Goal: Information Seeking & Learning: Learn about a topic

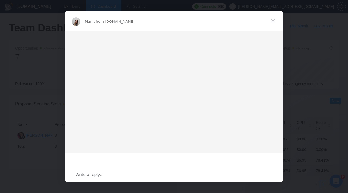
click at [273, 22] on span "Close" at bounding box center [273, 21] width 20 height 20
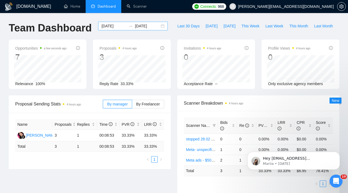
click at [111, 25] on input "[DATE]" at bounding box center [113, 26] width 25 height 6
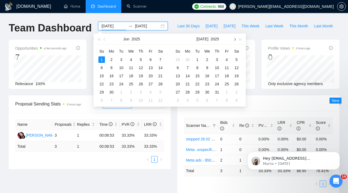
click at [233, 40] on button "button" at bounding box center [234, 39] width 6 height 11
type input "[DATE]"
click at [206, 81] on div "24" at bounding box center [207, 84] width 7 height 7
click at [206, 81] on table "Su Mo Tu We Th Fr Sa 31 1 2 3 4 5 6 7 8 9 10 11 12 13 14 15 16 17 18 19 20 21 2…" at bounding box center [207, 76] width 68 height 58
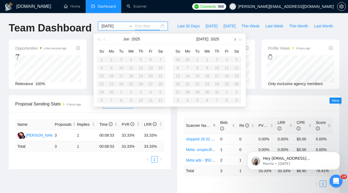
click at [233, 40] on button "button" at bounding box center [234, 39] width 6 height 11
type input "[DATE]"
click at [205, 82] on div "24" at bounding box center [207, 84] width 7 height 7
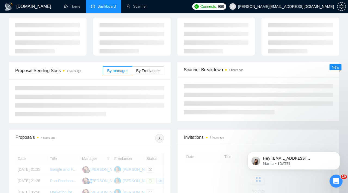
scroll to position [28, 0]
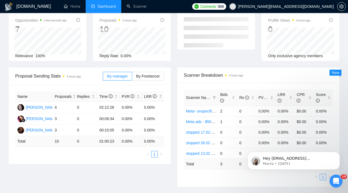
click at [149, 71] on div "By manager By Freelancer" at bounding box center [133, 76] width 61 height 17
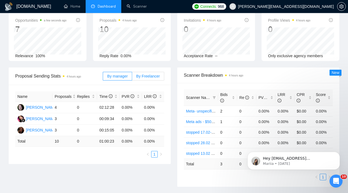
click at [146, 76] on span "By Freelancer" at bounding box center [148, 76] width 24 height 4
click at [132, 78] on input "By Freelancer" at bounding box center [132, 78] width 0 height 0
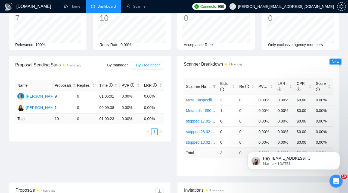
scroll to position [0, 0]
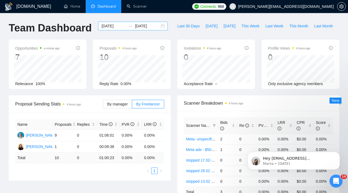
click at [117, 27] on input "[DATE]" at bounding box center [113, 26] width 25 height 6
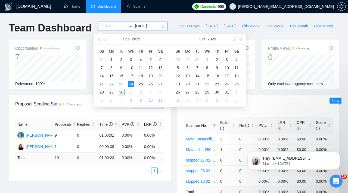
type input "[DATE]"
click at [144, 87] on td "25" at bounding box center [141, 84] width 10 height 8
type input "[DATE]"
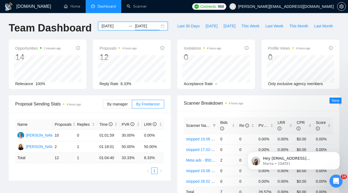
click at [110, 30] on div "[DATE] [DATE]" at bounding box center [133, 26] width 70 height 9
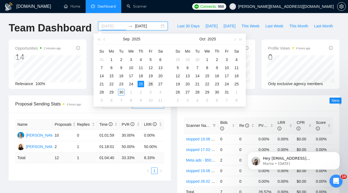
type input "[DATE]"
click at [150, 82] on div "26" at bounding box center [150, 84] width 7 height 7
type input "[DATE]"
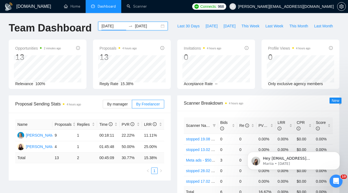
click at [119, 23] on input "[DATE]" at bounding box center [113, 26] width 25 height 6
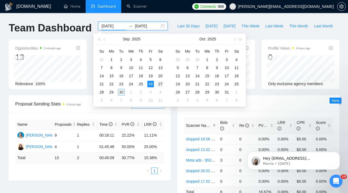
type input "[DATE]"
click at [161, 84] on div "27" at bounding box center [160, 84] width 7 height 7
type input "[DATE]"
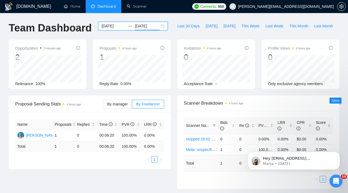
click at [120, 25] on input "[DATE]" at bounding box center [113, 26] width 25 height 6
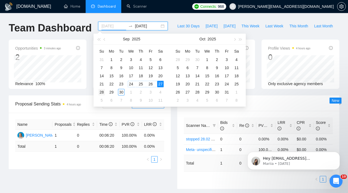
type input "[DATE]"
click at [100, 93] on div "28" at bounding box center [101, 92] width 7 height 7
type input "[DATE]"
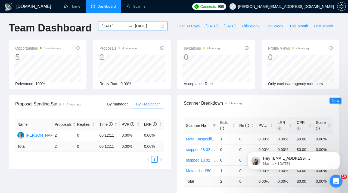
click at [116, 32] on div "[DATE] [DATE]" at bounding box center [133, 31] width 76 height 18
click at [116, 28] on input "[DATE]" at bounding box center [113, 26] width 25 height 6
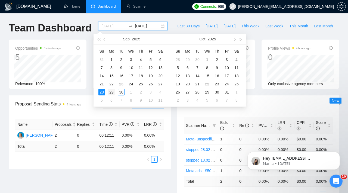
type input "[DATE]"
click at [113, 91] on div "29" at bounding box center [111, 92] width 7 height 7
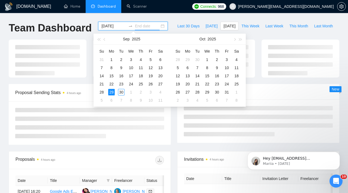
type input "[DATE]"
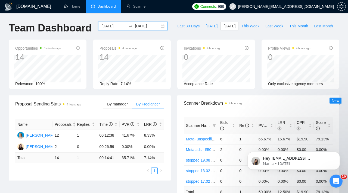
click at [118, 25] on input "[DATE]" at bounding box center [113, 26] width 25 height 6
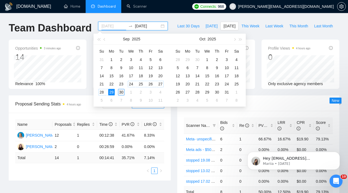
type input "[DATE]"
click at [122, 93] on div "30" at bounding box center [121, 92] width 7 height 7
type input "[DATE]"
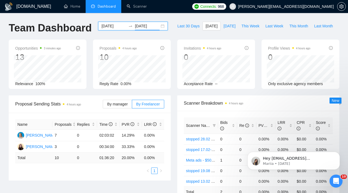
click at [117, 24] on input "[DATE]" at bounding box center [113, 26] width 25 height 6
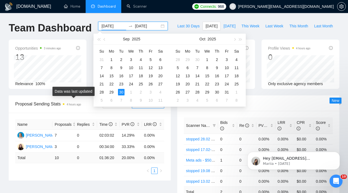
click at [79, 102] on span "4 hours ago" at bounding box center [74, 104] width 14 height 4
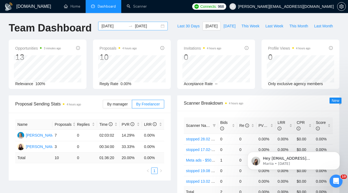
click at [118, 28] on input "[DATE]" at bounding box center [113, 26] width 25 height 6
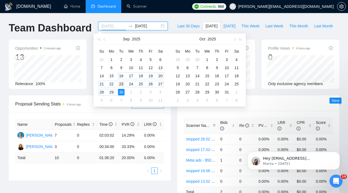
type input "[DATE]"
click at [122, 85] on div "23" at bounding box center [121, 84] width 7 height 7
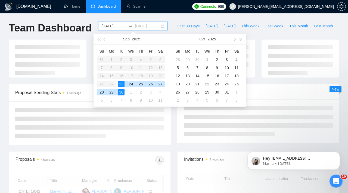
click at [121, 92] on div "30" at bounding box center [121, 92] width 7 height 7
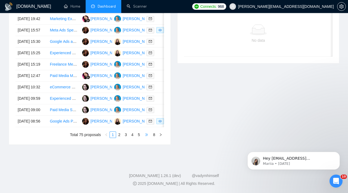
scroll to position [200, 0]
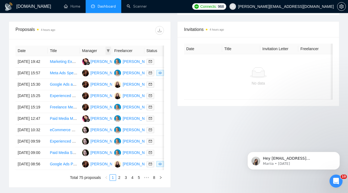
click at [108, 50] on icon "filter" at bounding box center [108, 50] width 3 height 3
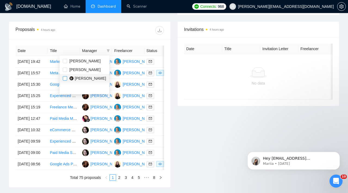
click at [63, 79] on input "checkbox" at bounding box center [65, 78] width 4 height 4
checkbox input "true"
click at [139, 27] on div at bounding box center [127, 30] width 74 height 9
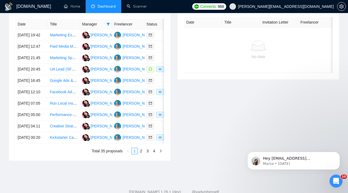
scroll to position [271, 0]
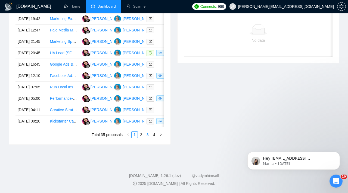
click at [149, 138] on link "3" at bounding box center [148, 135] width 6 height 6
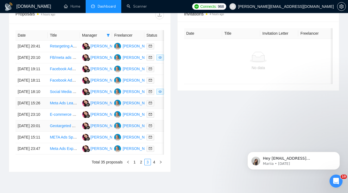
scroll to position [215, 0]
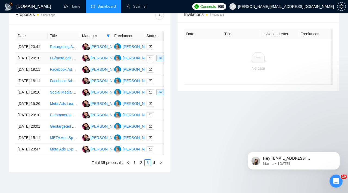
click at [73, 64] on td "FB/meta ads expert to help with Kickstarter campaign" at bounding box center [64, 58] width 32 height 11
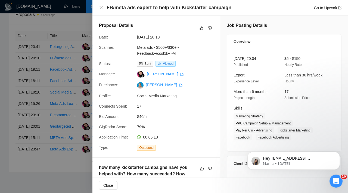
click at [39, 94] on div at bounding box center [174, 96] width 348 height 193
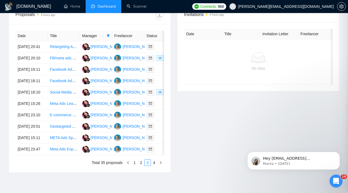
click at [54, 76] on td "Facebook Ads Expert Needed for Home Improvement Companies" at bounding box center [64, 69] width 32 height 11
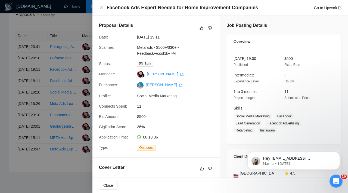
click at [48, 95] on div at bounding box center [174, 96] width 348 height 193
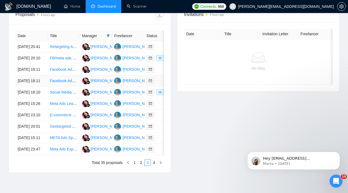
click at [52, 87] on td "Facebook Ads Expert for Field Hockey Camps" at bounding box center [64, 81] width 32 height 11
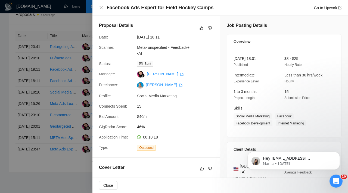
click at [40, 89] on div at bounding box center [174, 96] width 348 height 193
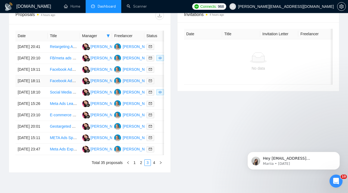
click at [58, 87] on td "Facebook Ads Expert for Field Hockey Camps" at bounding box center [64, 81] width 32 height 11
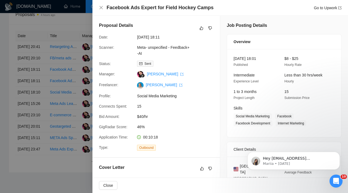
click at [46, 80] on div at bounding box center [174, 96] width 348 height 193
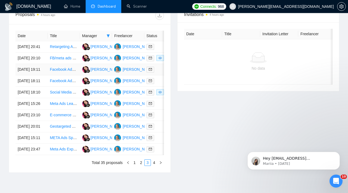
click at [48, 76] on td "Facebook Ads Expert Needed for Home Improvement Companies" at bounding box center [64, 69] width 32 height 11
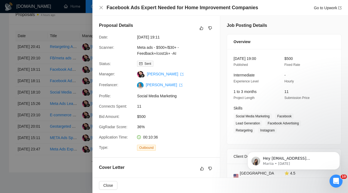
click at [40, 101] on div at bounding box center [174, 96] width 348 height 193
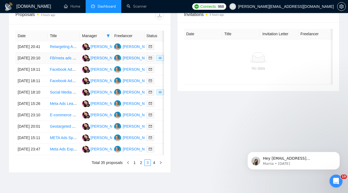
click at [56, 64] on td "FB/meta ads expert to help with Kickstarter campaign" at bounding box center [64, 58] width 32 height 11
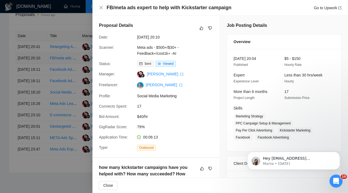
click at [56, 72] on div at bounding box center [174, 96] width 348 height 193
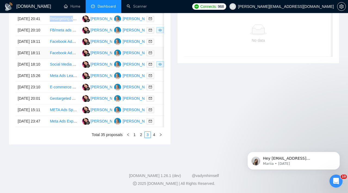
scroll to position [295, 0]
click at [139, 136] on link "2" at bounding box center [141, 135] width 6 height 6
click at [158, 118] on div at bounding box center [160, 121] width 28 height 6
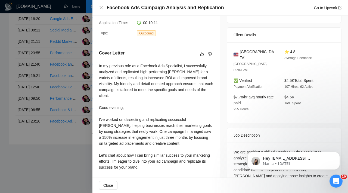
scroll to position [140, 0]
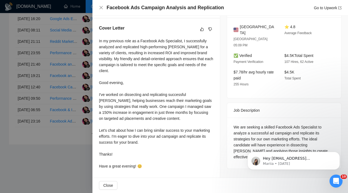
click at [87, 127] on div at bounding box center [174, 96] width 348 height 193
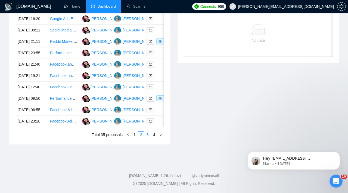
click at [145, 134] on link "3" at bounding box center [148, 135] width 6 height 6
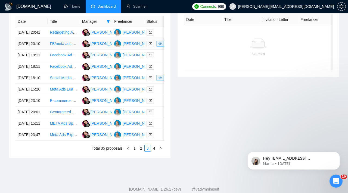
scroll to position [223, 0]
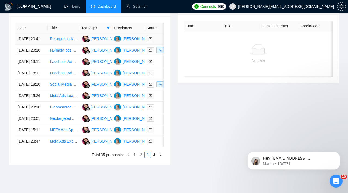
click at [160, 45] on td at bounding box center [160, 38] width 32 height 11
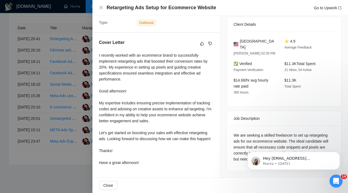
click at [65, 82] on div at bounding box center [174, 96] width 348 height 193
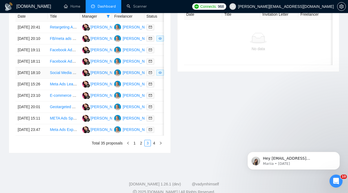
scroll to position [235, 0]
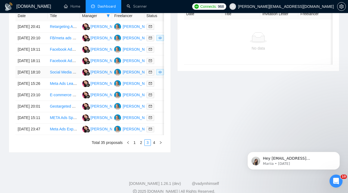
click at [72, 78] on td "Social Media Ad Specialist for Home Services" at bounding box center [64, 72] width 32 height 11
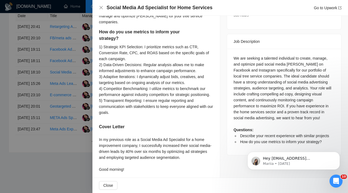
scroll to position [208, 0]
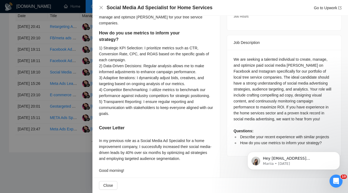
click at [44, 97] on div at bounding box center [174, 96] width 348 height 193
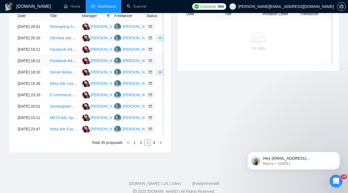
click at [76, 67] on td "Facebook Ads Expert for Field Hockey Camps" at bounding box center [64, 60] width 32 height 11
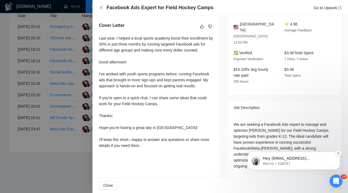
click at [338, 156] on button "Dismiss notification" at bounding box center [337, 153] width 7 height 7
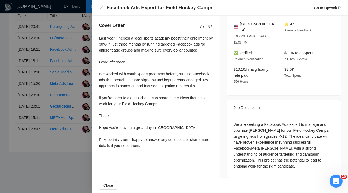
click at [62, 130] on div at bounding box center [174, 96] width 348 height 193
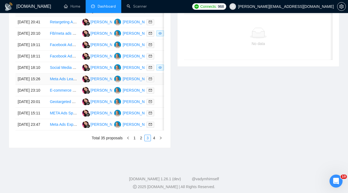
scroll to position [240, 0]
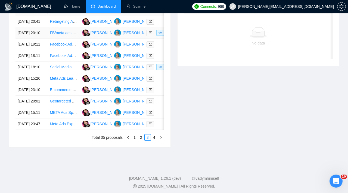
click at [73, 39] on td "FB/meta ads expert to help with Kickstarter campaign" at bounding box center [64, 32] width 32 height 11
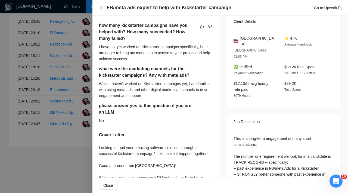
click at [60, 58] on div at bounding box center [174, 96] width 348 height 193
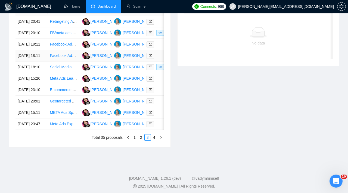
click at [71, 62] on td "Facebook Ads Expert for Field Hockey Camps" at bounding box center [64, 55] width 32 height 11
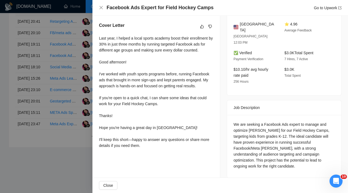
click at [84, 83] on div at bounding box center [174, 96] width 348 height 193
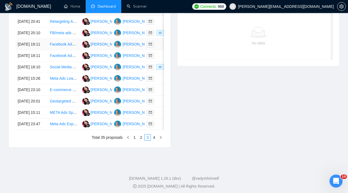
click at [75, 50] on td "Facebook Ads Expert Needed for Home Improvement Companies" at bounding box center [64, 44] width 32 height 11
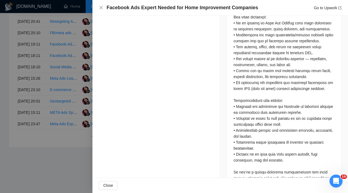
scroll to position [305, 0]
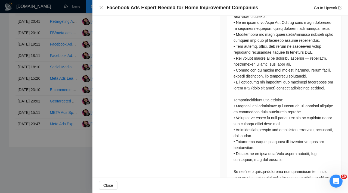
click at [57, 90] on div at bounding box center [174, 96] width 348 height 193
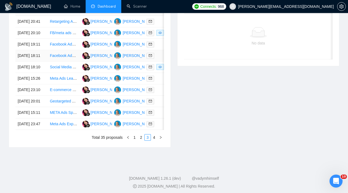
click at [63, 62] on td "Facebook Ads Expert for Field Hockey Camps" at bounding box center [64, 55] width 32 height 11
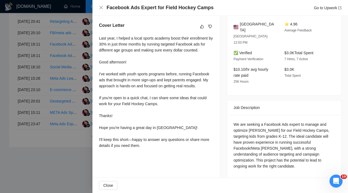
click at [49, 82] on div at bounding box center [174, 96] width 348 height 193
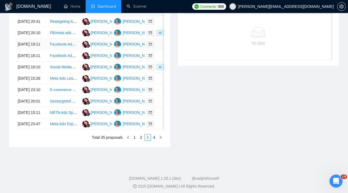
click at [64, 50] on td "Facebook Ads Expert Needed for Home Improvement Companies" at bounding box center [64, 44] width 32 height 11
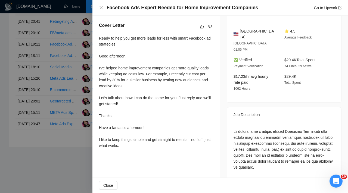
click at [76, 107] on div at bounding box center [174, 96] width 348 height 193
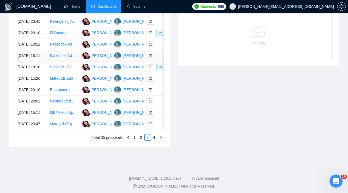
click at [73, 62] on td "Facebook Ads Expert for Field Hockey Camps" at bounding box center [64, 55] width 32 height 11
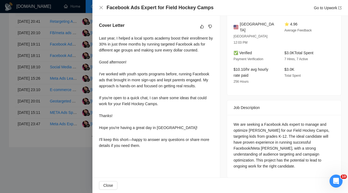
click at [49, 97] on div at bounding box center [174, 96] width 348 height 193
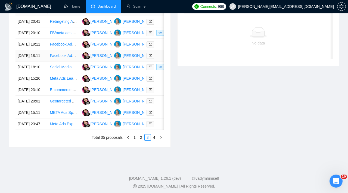
click at [71, 62] on td "Facebook Ads Expert for Field Hockey Camps" at bounding box center [64, 55] width 32 height 11
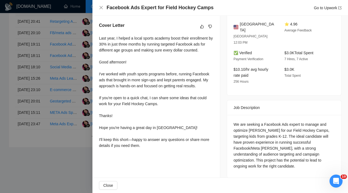
click at [61, 88] on div at bounding box center [174, 96] width 348 height 193
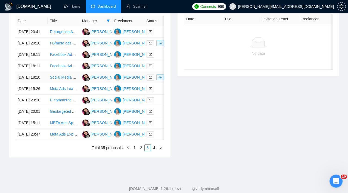
scroll to position [232, 0]
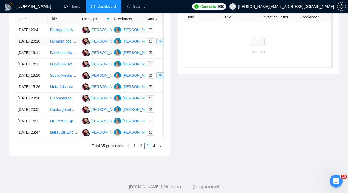
click at [72, 47] on td "FB/meta ads expert to help with Kickstarter campaign" at bounding box center [64, 41] width 32 height 11
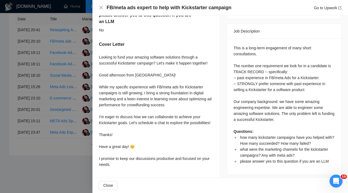
scroll to position [234, 0]
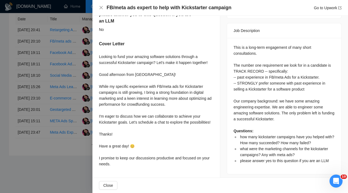
click at [70, 104] on div at bounding box center [174, 96] width 348 height 193
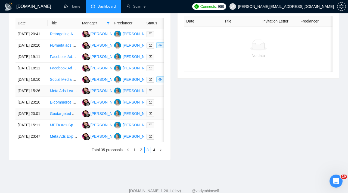
scroll to position [227, 0]
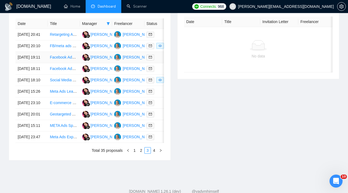
click at [72, 63] on td "Facebook Ads Expert Needed for Home Improvement Companies" at bounding box center [64, 57] width 32 height 11
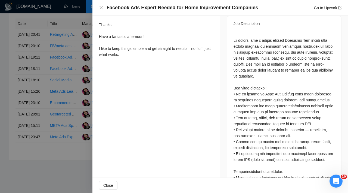
click at [60, 93] on div at bounding box center [174, 96] width 348 height 193
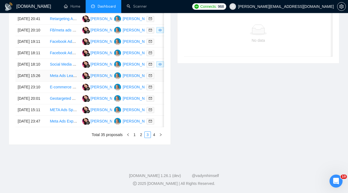
scroll to position [295, 0]
click at [153, 136] on link "4" at bounding box center [154, 135] width 6 height 6
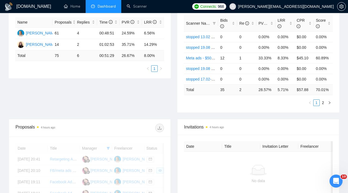
scroll to position [0, 0]
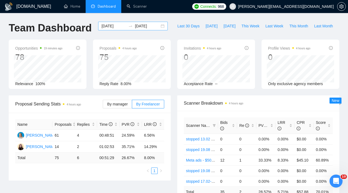
click at [115, 29] on input "[DATE]" at bounding box center [113, 26] width 25 height 6
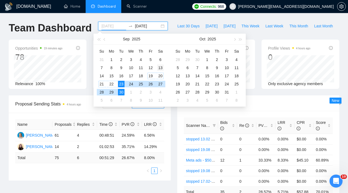
type input "[DATE]"
click at [162, 66] on div "13" at bounding box center [160, 68] width 7 height 7
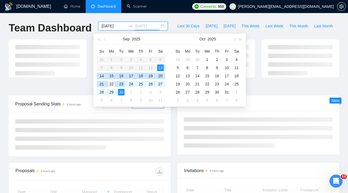
type input "[DATE]"
click at [109, 84] on div "22" at bounding box center [111, 84] width 7 height 7
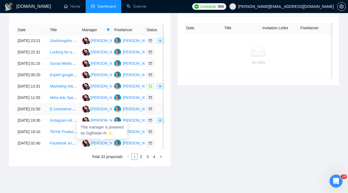
scroll to position [218, 0]
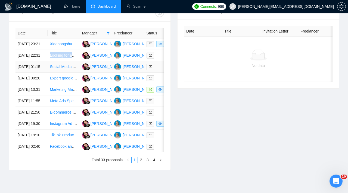
click at [63, 69] on link "Social Media Ad Campaign Management for Roofing Business" at bounding box center [102, 67] width 105 height 4
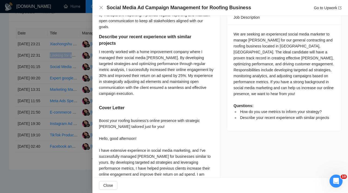
click at [64, 95] on div at bounding box center [174, 96] width 348 height 193
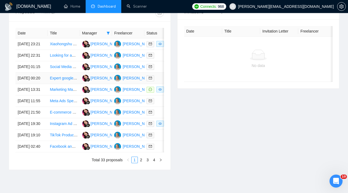
click at [64, 80] on link "Expert google ads" at bounding box center [65, 78] width 31 height 4
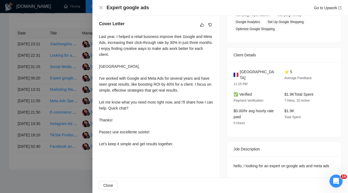
click at [65, 113] on div at bounding box center [174, 96] width 348 height 193
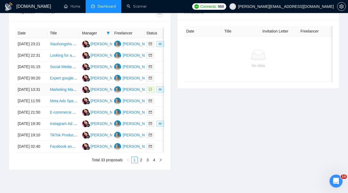
click at [65, 92] on link "Marketing Manager: Meta + TikTok (5-10 hours / week)" at bounding box center [96, 89] width 92 height 4
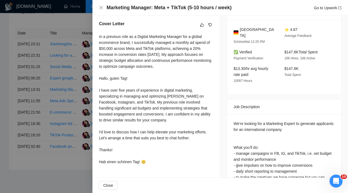
click at [64, 132] on div at bounding box center [174, 96] width 348 height 193
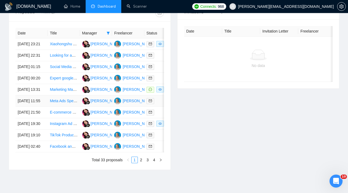
click at [60, 103] on link "Meta Ads Specialist Needed for Instagram Campaign Setup & Optimization" at bounding box center [113, 101] width 126 height 4
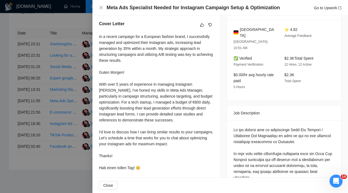
click at [54, 52] on div at bounding box center [174, 96] width 348 height 193
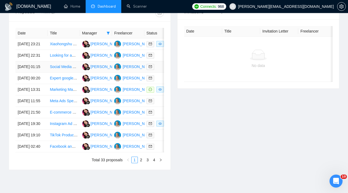
click at [63, 73] on td "Social Media Ad Campaign Management for Roofing Business" at bounding box center [64, 66] width 32 height 11
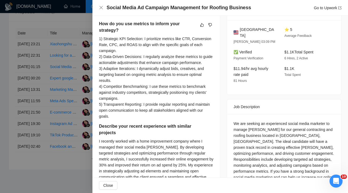
click at [41, 74] on div at bounding box center [174, 96] width 348 height 193
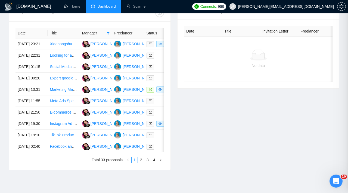
click at [41, 74] on div at bounding box center [174, 96] width 348 height 193
click at [57, 69] on link "Social Media Ad Campaign Management for Roofing Business" at bounding box center [102, 67] width 105 height 4
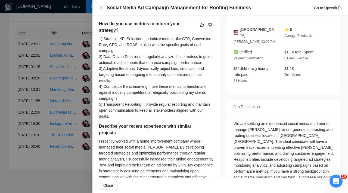
click at [47, 58] on div at bounding box center [174, 96] width 348 height 193
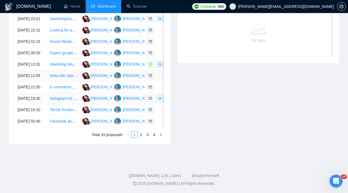
scroll to position [295, 0]
click at [157, 122] on td at bounding box center [160, 121] width 32 height 11
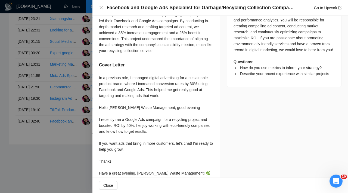
scroll to position [302, 0]
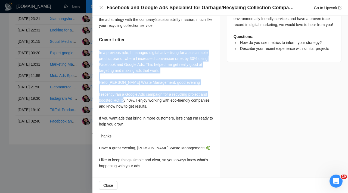
drag, startPoint x: 99, startPoint y: 53, endPoint x: 143, endPoint y: 109, distance: 71.3
click at [143, 106] on div "In a previous role, I managed digital advertising for a sustainable product bra…" at bounding box center [156, 110] width 114 height 120
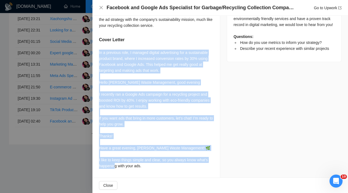
click at [143, 168] on div "In a previous role, I managed digital advertising for a sustainable product bra…" at bounding box center [156, 110] width 114 height 120
copy div "In a previous role, I managed digital advertising for a sustainable product bra…"
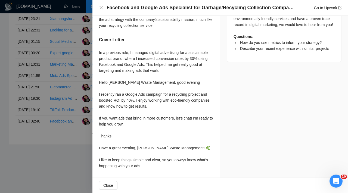
click at [53, 118] on div at bounding box center [174, 96] width 348 height 193
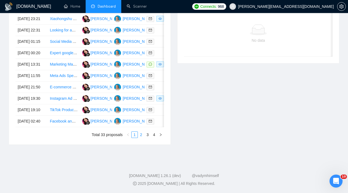
click at [141, 134] on link "2" at bounding box center [141, 135] width 6 height 6
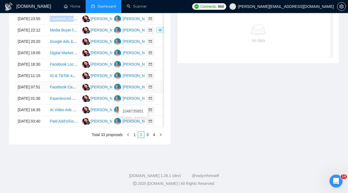
scroll to position [257, 0]
click at [71, 124] on link "Paid Add's/Google & Meta" at bounding box center [72, 121] width 44 height 4
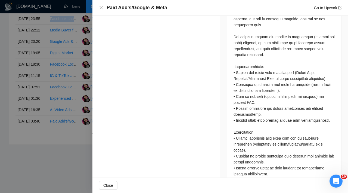
click at [60, 136] on div at bounding box center [174, 96] width 348 height 193
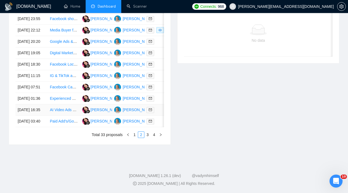
click at [59, 112] on link "AI Video Ads Manager for Social Media Campaigns" at bounding box center [93, 110] width 86 height 4
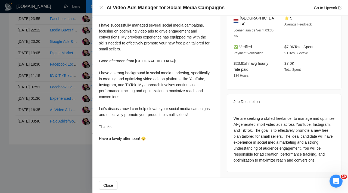
click at [57, 125] on div at bounding box center [174, 96] width 348 height 193
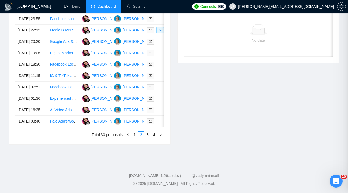
click at [57, 125] on div at bounding box center [174, 96] width 348 height 193
click at [57, 101] on link "Experienced Meta (Facebook) Ad Specialist for New UAE Accounting Firm" at bounding box center [112, 98] width 125 height 4
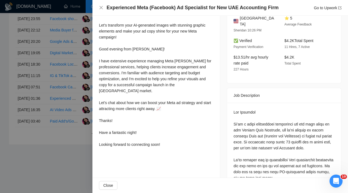
click at [56, 119] on div at bounding box center [174, 96] width 348 height 193
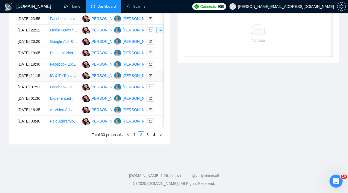
click at [60, 82] on td "IG & TikTok ads set up (creatives done already)" at bounding box center [64, 75] width 32 height 11
click at [58, 78] on link "IG & TikTok ads set up (creatives done already)" at bounding box center [90, 76] width 80 height 4
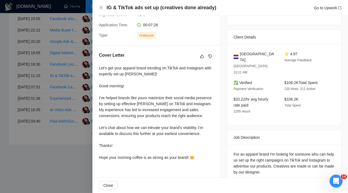
click at [68, 75] on div at bounding box center [174, 96] width 348 height 193
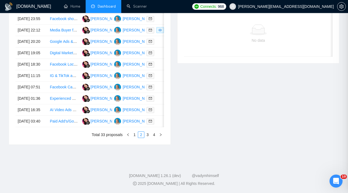
click at [68, 67] on link "Facebook Local Service Ads Testing for House Cleaning Business" at bounding box center [105, 64] width 111 height 4
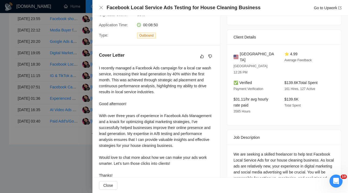
click at [74, 56] on div at bounding box center [174, 96] width 348 height 193
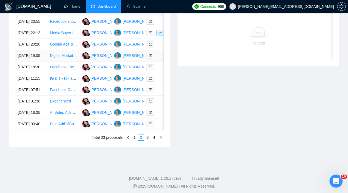
scroll to position [232, 0]
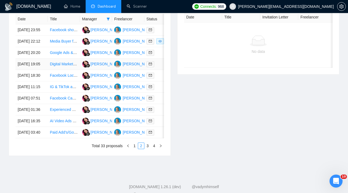
click at [68, 66] on link "Digital Marketing Specialist for Eco-Resort in [GEOGRAPHIC_DATA]" at bounding box center [108, 64] width 116 height 4
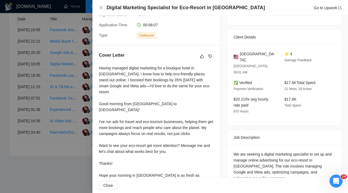
click at [65, 63] on div at bounding box center [174, 96] width 348 height 193
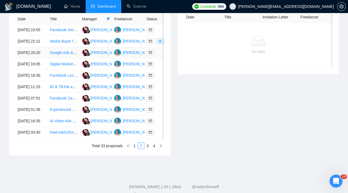
click at [64, 55] on link "Google Ads & Meta Ads Campaign Expert for Photo and Video Company" at bounding box center [111, 53] width 123 height 4
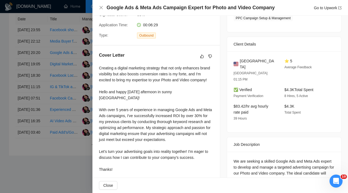
click at [60, 51] on div at bounding box center [174, 96] width 348 height 193
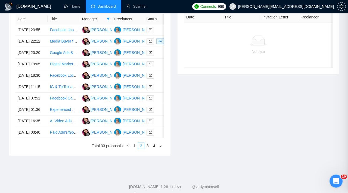
click at [60, 43] on link "Media Buyer for Meta Ecommerce Ads" at bounding box center [82, 41] width 65 height 4
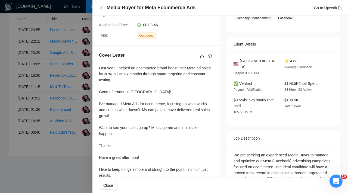
click at [60, 37] on div at bounding box center [174, 96] width 348 height 193
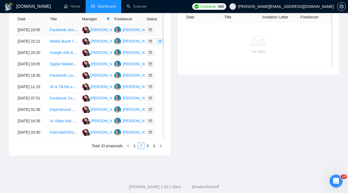
click at [60, 32] on link "Facebook shopping ads creation for local campaign" at bounding box center [93, 30] width 87 height 4
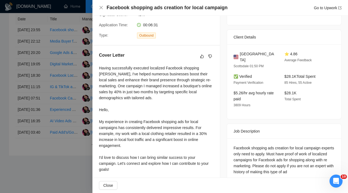
click at [67, 73] on div at bounding box center [174, 96] width 348 height 193
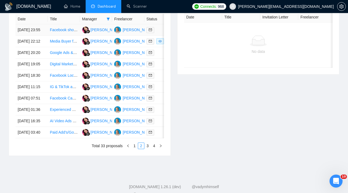
click at [159, 36] on td at bounding box center [160, 29] width 32 height 11
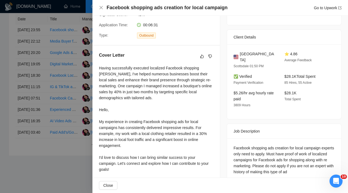
scroll to position [140, 0]
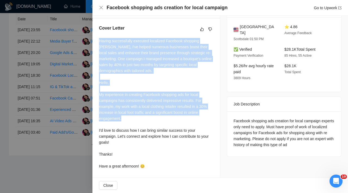
drag, startPoint x: 98, startPoint y: 42, endPoint x: 151, endPoint y: 133, distance: 105.1
click at [151, 133] on div "Cover Letter Having successfully executed localized Facebook shopping [PERSON_N…" at bounding box center [155, 98] width 127 height 160
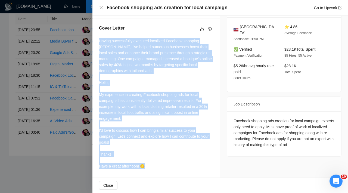
click at [145, 165] on div "Having successfully executed localized Facebook shopping [PERSON_NAME], I've he…" at bounding box center [156, 104] width 114 height 132
copy div "Having successfully executed localized Facebook shopping [PERSON_NAME], I've he…"
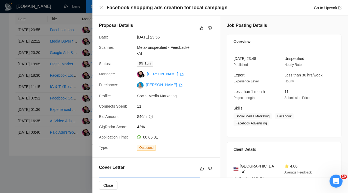
click at [51, 97] on div at bounding box center [174, 96] width 348 height 193
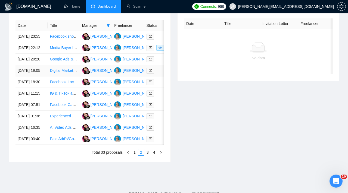
scroll to position [295, 0]
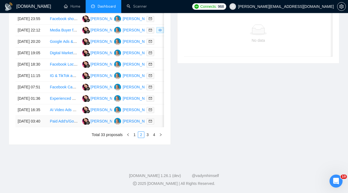
click at [156, 118] on div at bounding box center [160, 121] width 28 height 6
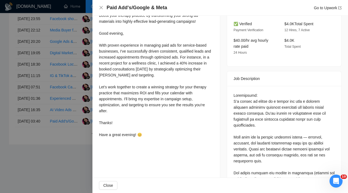
scroll to position [124, 0]
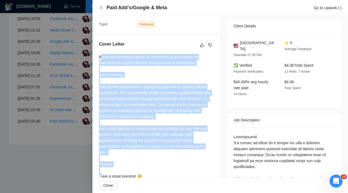
drag, startPoint x: 100, startPoint y: 56, endPoint x: 155, endPoint y: 154, distance: 112.3
click at [155, 154] on div "Boost your therapy practice by transforming your strong ad materials into highl…" at bounding box center [156, 117] width 114 height 126
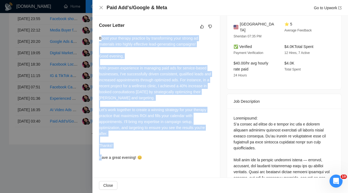
scroll to position [145, 0]
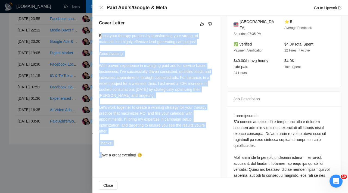
drag, startPoint x: 98, startPoint y: 35, endPoint x: 148, endPoint y: 155, distance: 129.6
click at [148, 155] on div "Cover Letter Boost your therapy practice by transforming your strong ad materia…" at bounding box center [155, 90] width 127 height 154
copy div "Boost your therapy practice by transforming your strong ad materials into highl…"
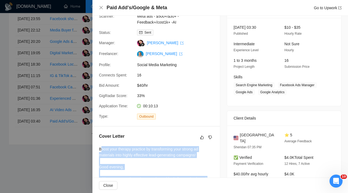
scroll to position [0, 0]
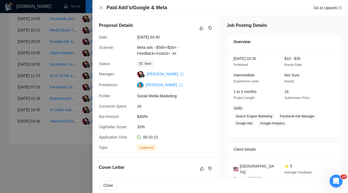
click at [78, 140] on div at bounding box center [174, 96] width 348 height 193
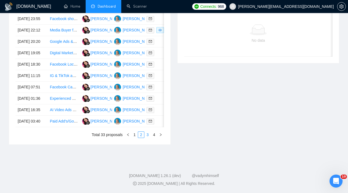
click at [146, 136] on link "3" at bounding box center [148, 135] width 6 height 6
click at [178, 89] on div "Invitations 5 hours ago Date Title Invitation Letter Freelancer Status No data" at bounding box center [258, 62] width 168 height 167
click at [69, 116] on td "Google Ads Campaign Manager for Art Sector Client" at bounding box center [64, 110] width 32 height 11
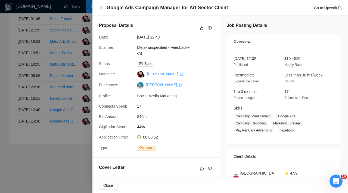
click at [55, 131] on div at bounding box center [174, 96] width 348 height 193
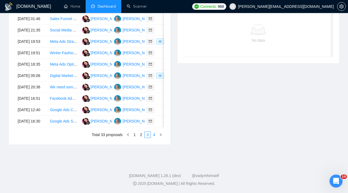
click at [153, 138] on link "4" at bounding box center [154, 135] width 6 height 6
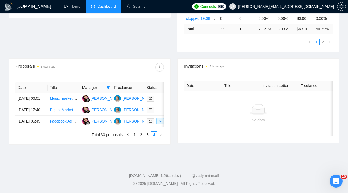
scroll to position [172, 0]
click at [60, 124] on link "Facebook Ads and Google Ads for cabinet-making business" at bounding box center [100, 121] width 101 height 4
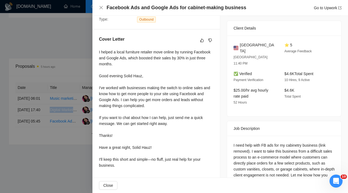
scroll to position [129, 0]
drag, startPoint x: 99, startPoint y: 51, endPoint x: 151, endPoint y: 129, distance: 93.4
click at [150, 126] on div "I helped a local furniture retailer move online by running Facebook and Google …" at bounding box center [156, 109] width 114 height 120
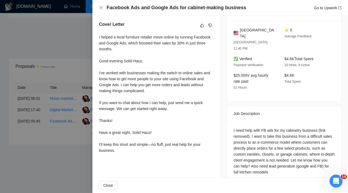
click at [114, 150] on div "I helped a local furniture retailer move online by running Facebook and Google …" at bounding box center [156, 94] width 114 height 120
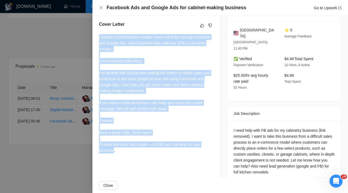
click at [98, 38] on div "Cover Letter I helped a local furniture retailer move online by running Faceboo…" at bounding box center [155, 89] width 127 height 148
copy div "I helped a local furniture retailer move online by running Facebook and Google …"
click at [52, 96] on div at bounding box center [174, 96] width 348 height 193
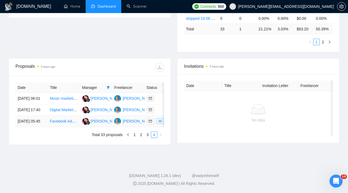
click at [156, 121] on td at bounding box center [160, 121] width 32 height 11
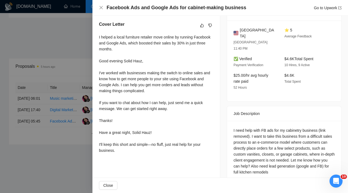
scroll to position [139, 0]
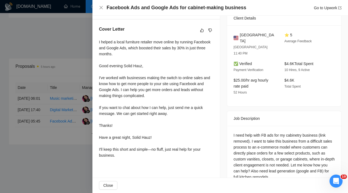
click at [65, 110] on div at bounding box center [174, 96] width 348 height 193
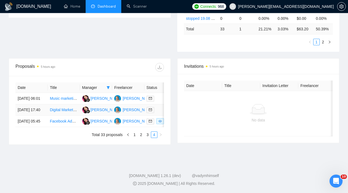
click at [159, 110] on div at bounding box center [160, 110] width 28 height 6
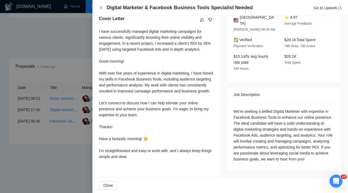
scroll to position [0, 0]
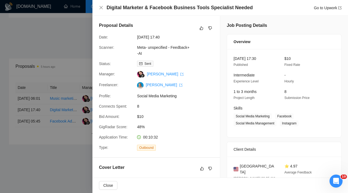
click at [53, 93] on div at bounding box center [174, 96] width 348 height 193
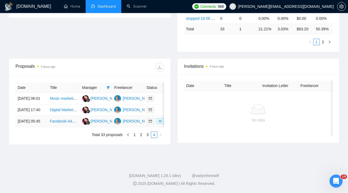
click at [154, 118] on td at bounding box center [160, 121] width 32 height 11
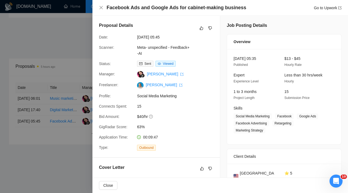
click at [80, 65] on div at bounding box center [174, 96] width 348 height 193
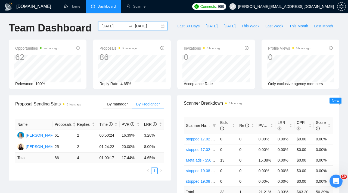
click at [119, 24] on input "[DATE]" at bounding box center [113, 26] width 25 height 6
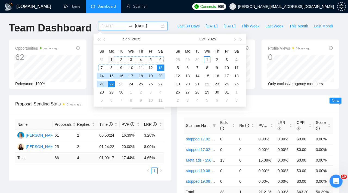
type input "[DATE]"
click at [113, 60] on div "1" at bounding box center [111, 60] width 7 height 7
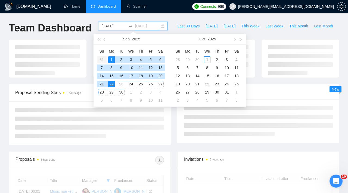
click at [124, 90] on td "30" at bounding box center [121, 92] width 10 height 8
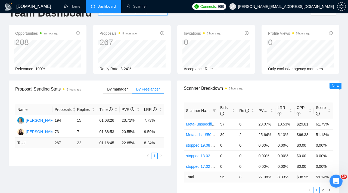
scroll to position [16, 0]
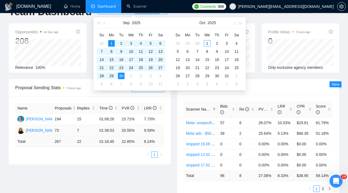
click at [89, 133] on td "7" at bounding box center [86, 130] width 22 height 11
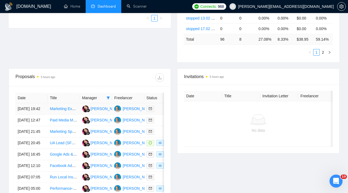
scroll to position [160, 0]
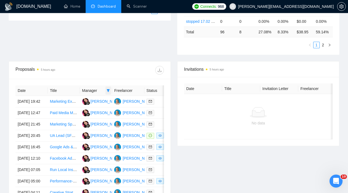
click at [107, 90] on icon "filter" at bounding box center [108, 90] width 3 height 3
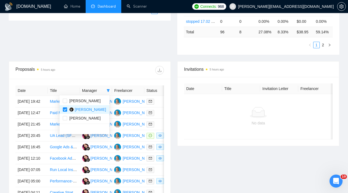
click at [112, 75] on div "Proposals 5 hours ago" at bounding box center [89, 70] width 148 height 17
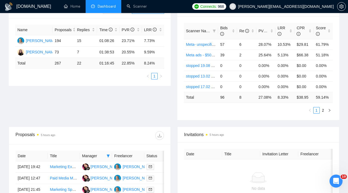
scroll to position [0, 0]
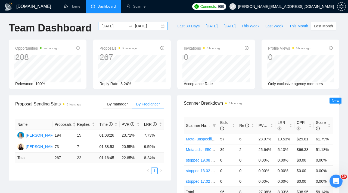
click at [154, 27] on input "[DATE]" at bounding box center [147, 26] width 25 height 6
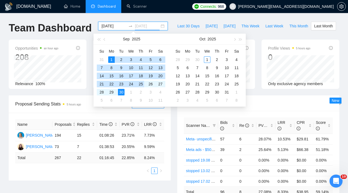
click at [140, 83] on div "25" at bounding box center [140, 84] width 7 height 7
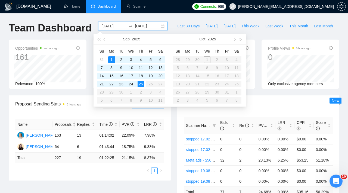
click at [130, 124] on span "PVR" at bounding box center [128, 125] width 13 height 4
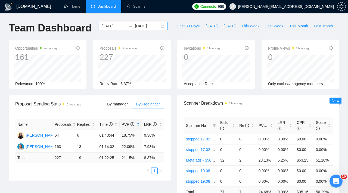
click at [148, 26] on input "[DATE]" at bounding box center [147, 26] width 25 height 6
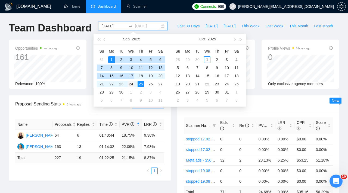
type input "[DATE]"
click at [132, 83] on div "24" at bounding box center [131, 84] width 7 height 7
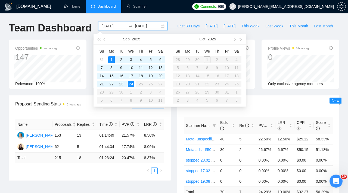
click at [117, 125] on div "Time" at bounding box center [108, 125] width 18 height 6
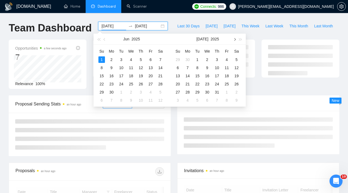
click at [237, 38] on button "button" at bounding box center [234, 39] width 6 height 11
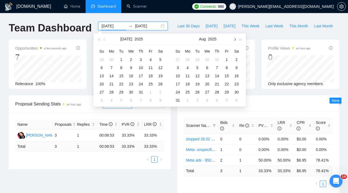
click at [235, 39] on span "button" at bounding box center [234, 39] width 3 height 3
type input "[DATE]"
click at [189, 83] on div "22" at bounding box center [187, 84] width 7 height 7
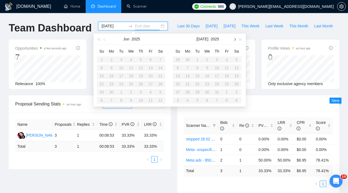
click at [236, 40] on button "button" at bounding box center [234, 39] width 6 height 11
click at [187, 92] on div "29" at bounding box center [187, 92] width 7 height 7
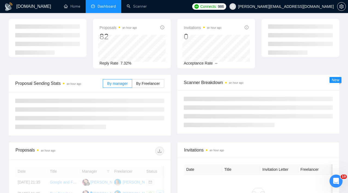
scroll to position [31, 0]
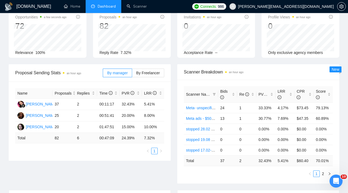
click at [129, 157] on div "Name Proposals Replies Time PVR LRR Ni Komang Sepiani 37 2 00:11:17 32.43% 5.41…" at bounding box center [90, 121] width 162 height 79
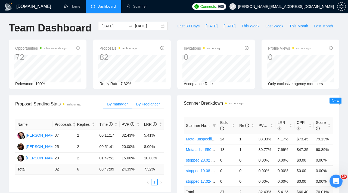
click at [148, 106] on span "By Freelancer" at bounding box center [148, 104] width 24 height 4
click at [132, 106] on input "By Freelancer" at bounding box center [132, 106] width 0 height 0
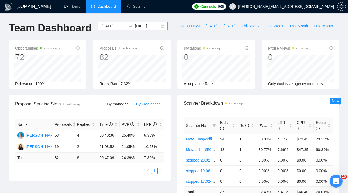
click at [149, 29] on input "[DATE]" at bounding box center [147, 26] width 25 height 6
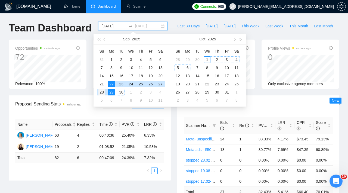
type input "[DATE]"
click at [103, 92] on div "28" at bounding box center [101, 92] width 7 height 7
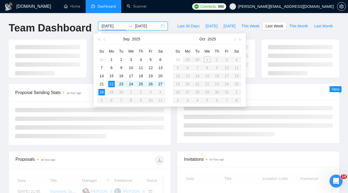
scroll to position [15, 0]
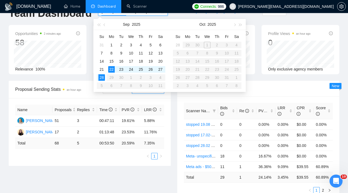
click at [126, 96] on div "By manager By Freelancer" at bounding box center [133, 89] width 61 height 17
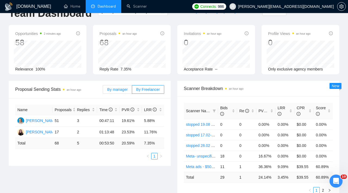
click at [126, 85] on label "By manager" at bounding box center [117, 89] width 29 height 9
click at [103, 91] on input "By manager" at bounding box center [103, 91] width 0 height 0
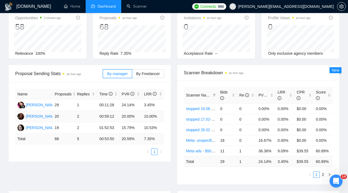
scroll to position [31, 0]
